Goal: Task Accomplishment & Management: Manage account settings

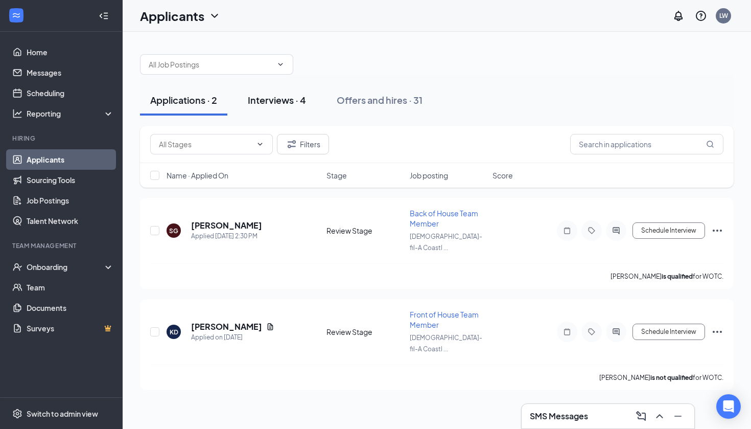
click at [277, 101] on div "Interviews · 4" at bounding box center [277, 99] width 58 height 13
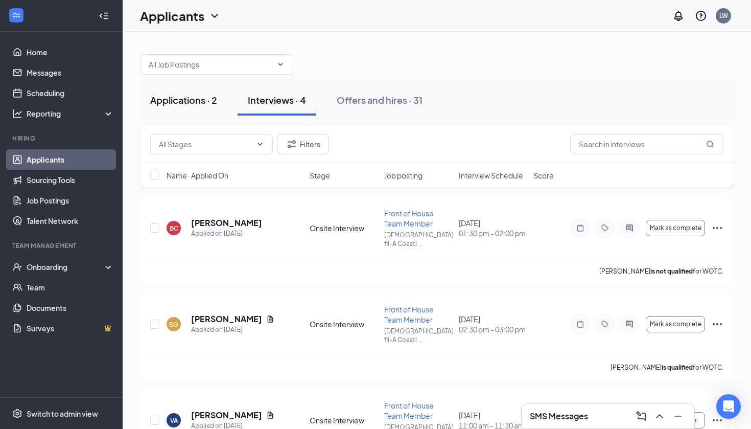
click at [194, 109] on button "Applications · 2" at bounding box center [183, 100] width 87 height 31
